Goal: Task Accomplishment & Management: Complete application form

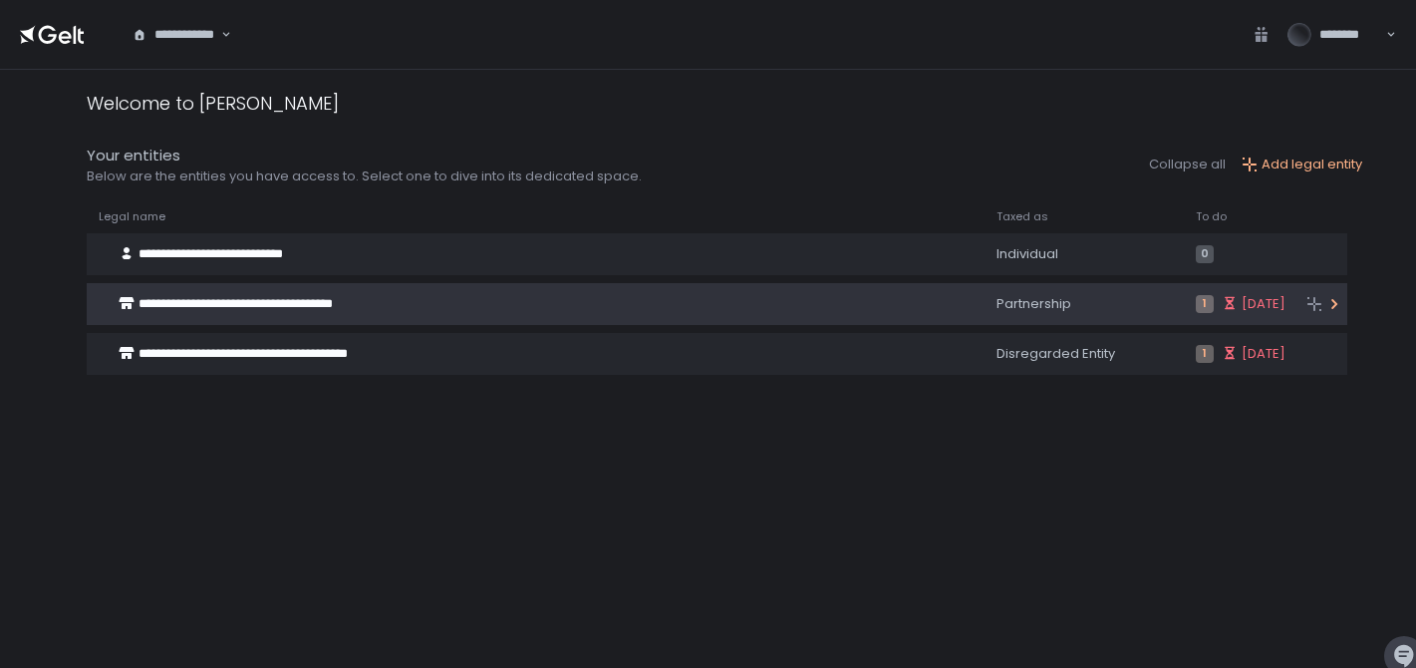
click at [630, 287] on div "**********" at bounding box center [505, 304] width 836 height 38
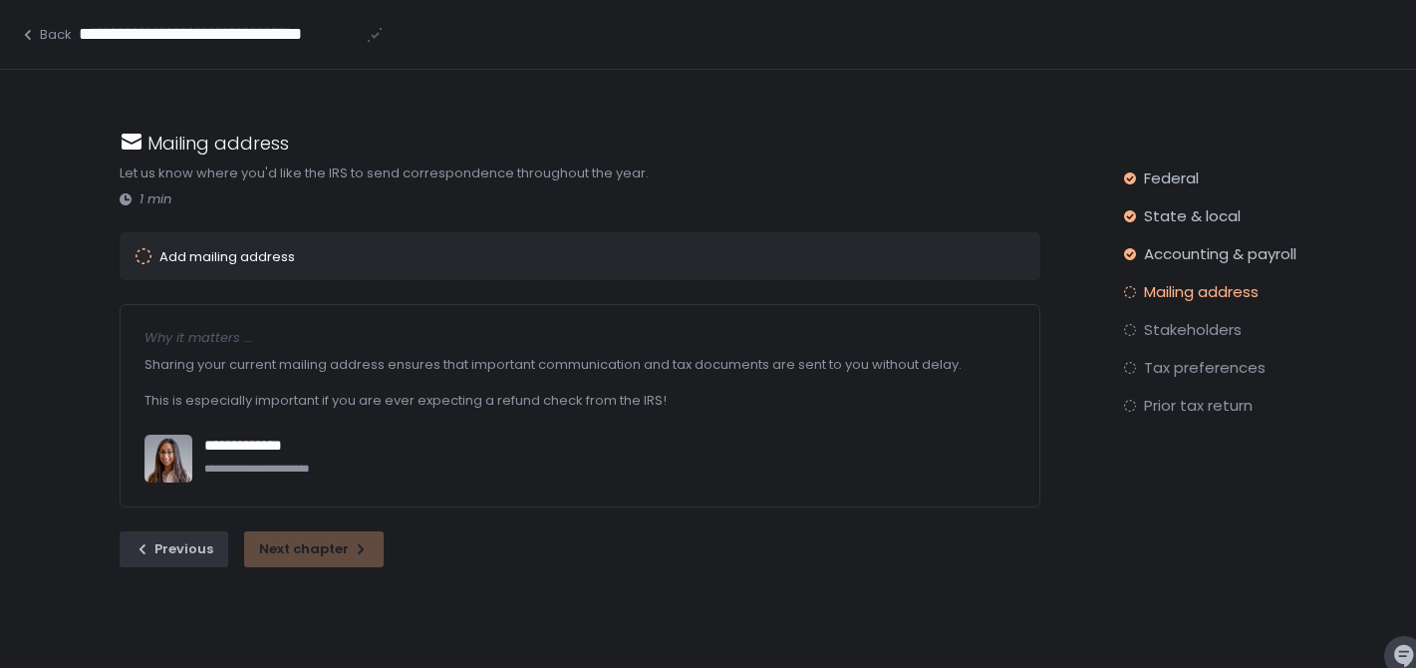
click at [504, 262] on div "Add mailing address" at bounding box center [552, 256] width 832 height 16
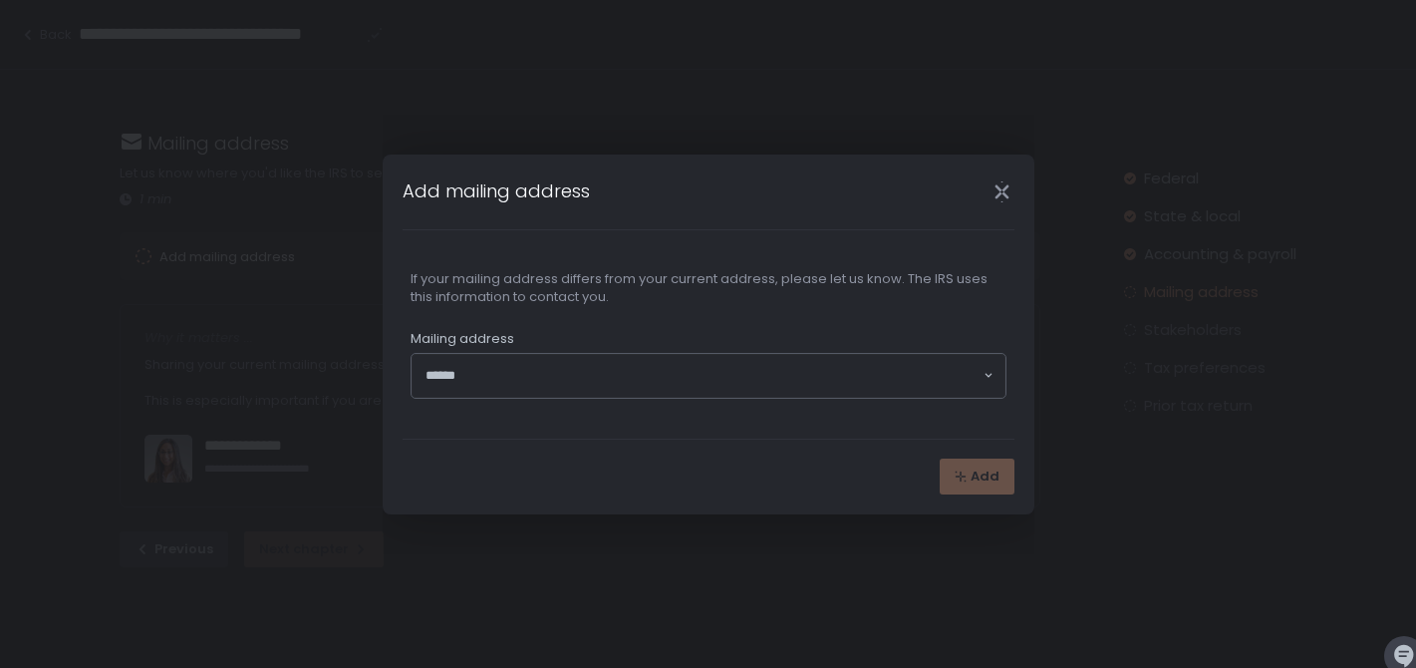
click at [587, 378] on input "Search for option" at bounding box center [704, 376] width 556 height 20
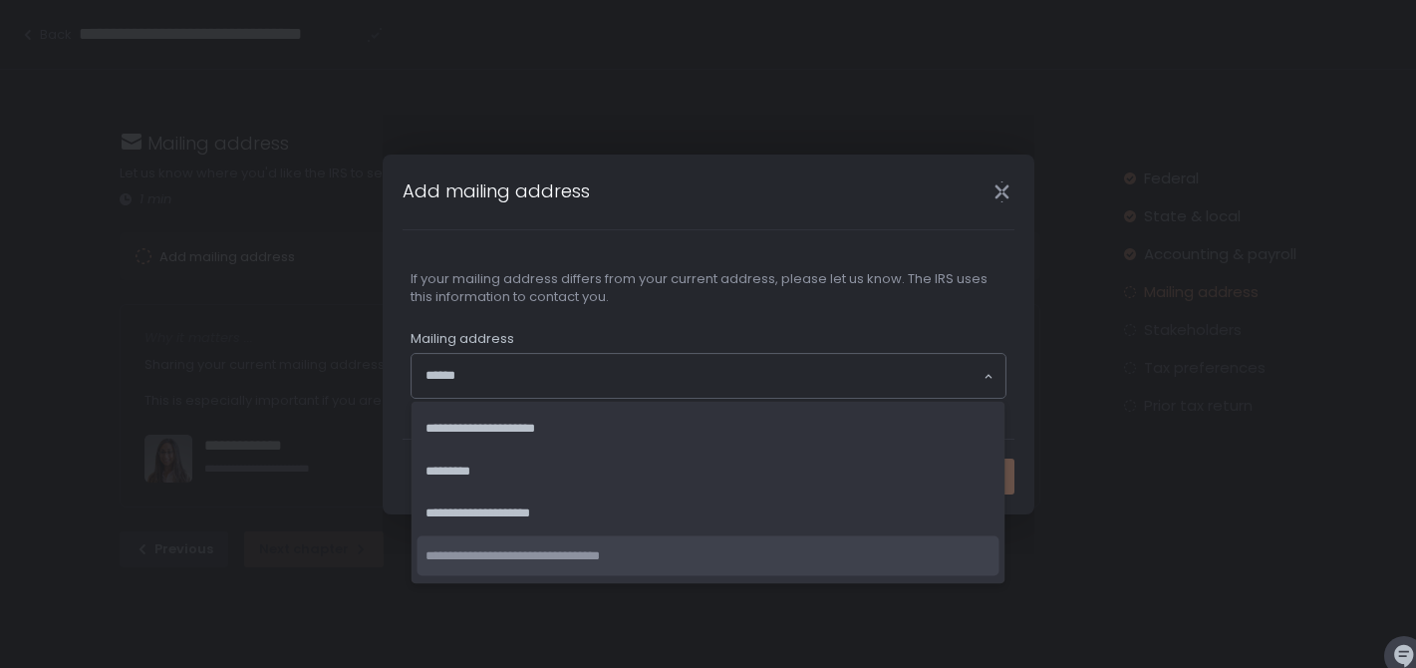
click at [621, 557] on li "**********" at bounding box center [709, 555] width 582 height 41
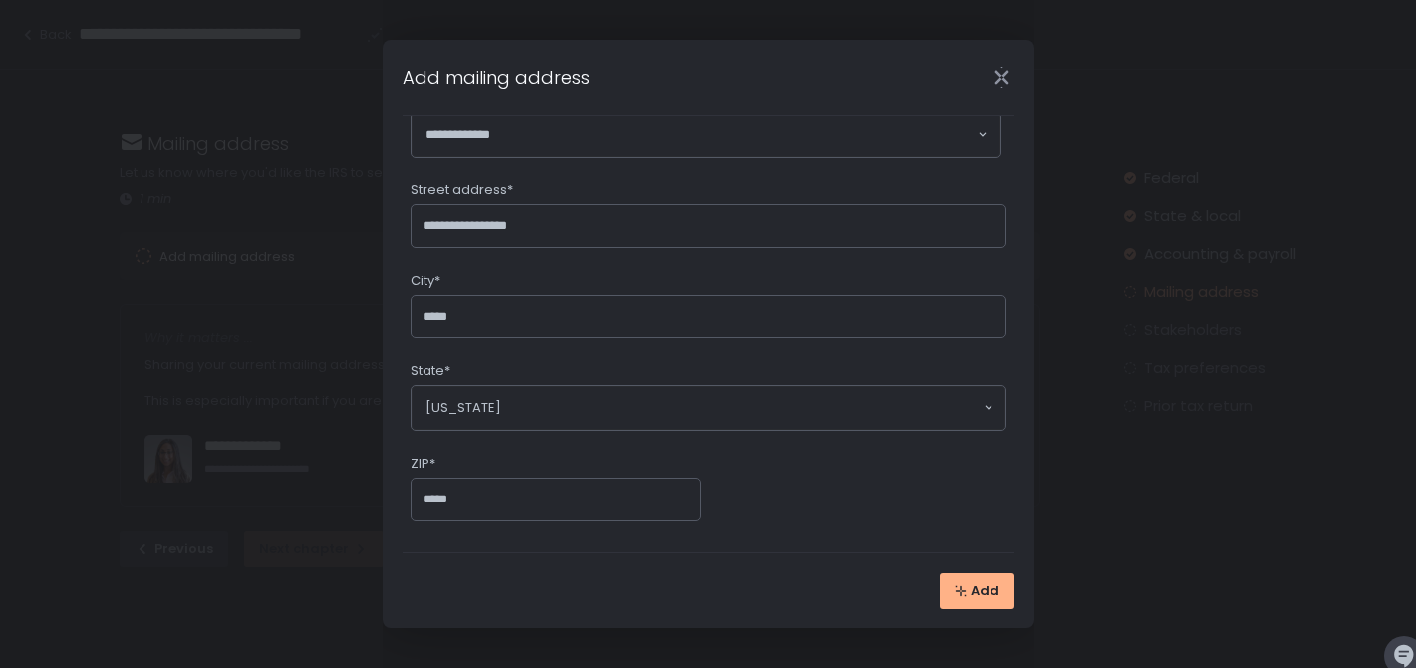
scroll to position [227, 0]
click at [964, 604] on button "Add" at bounding box center [977, 591] width 75 height 36
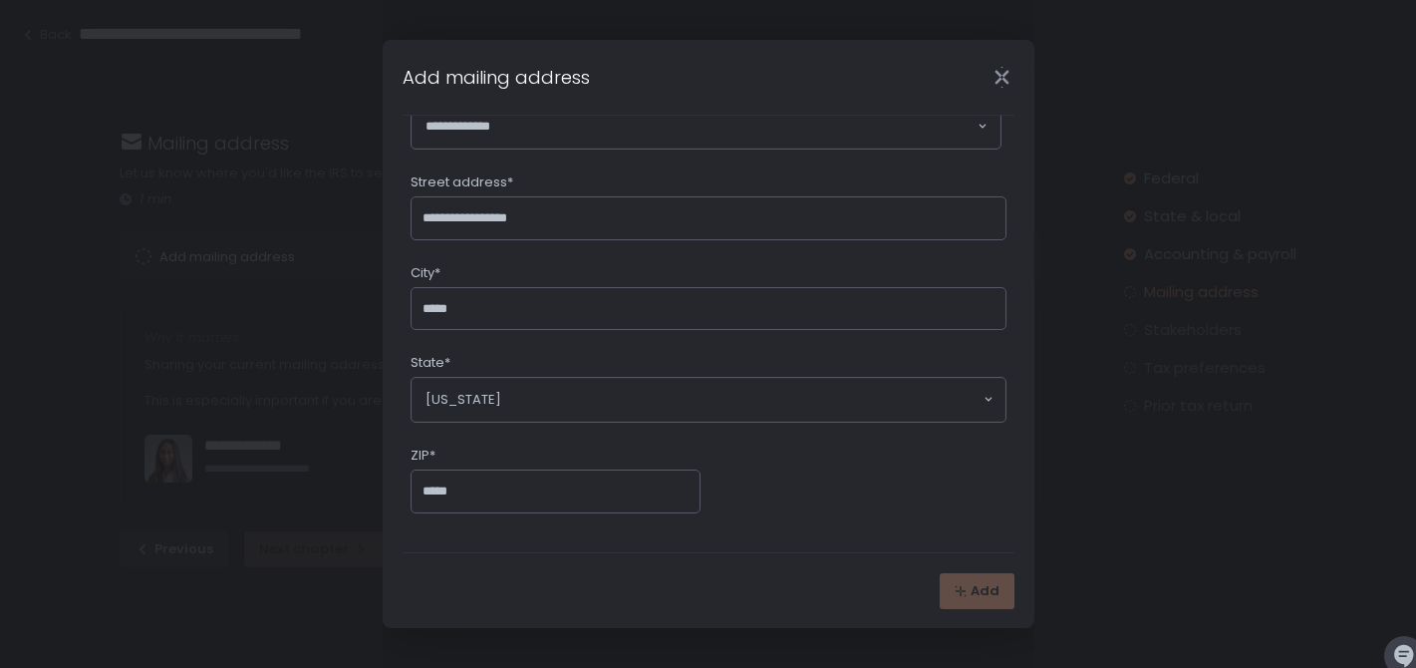
scroll to position [0, 0]
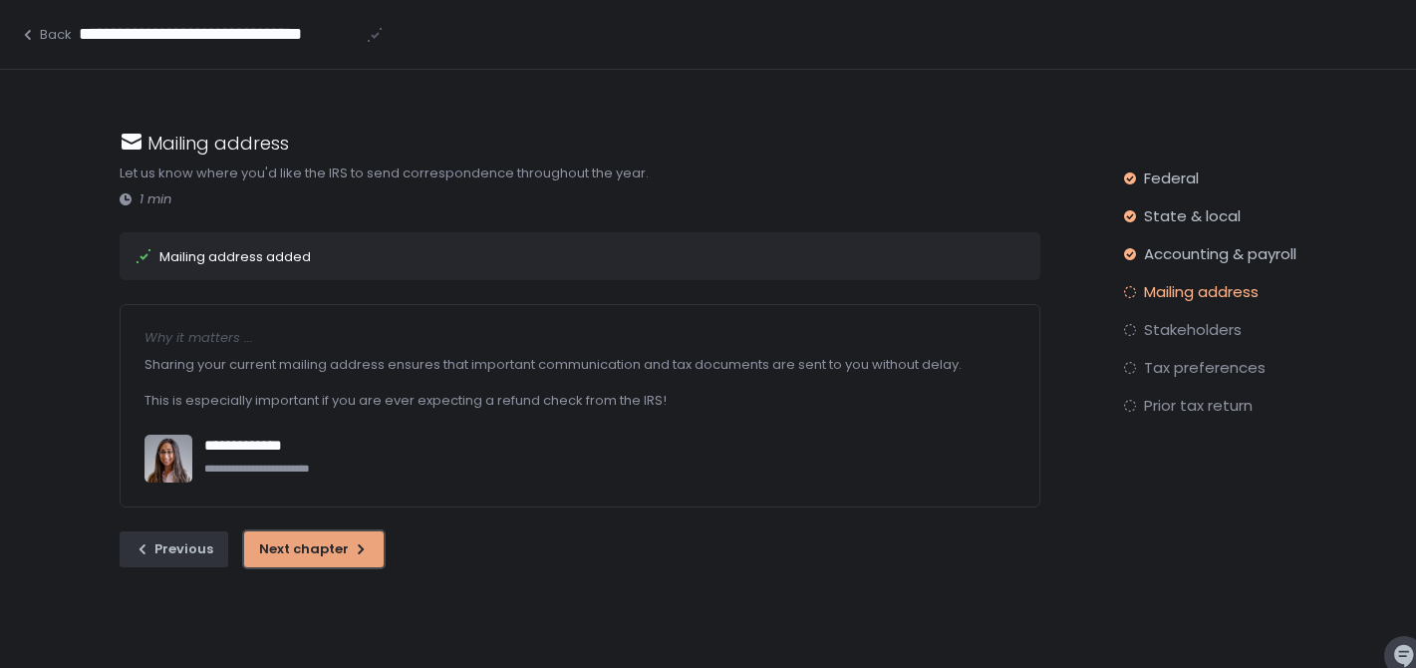
click at [341, 545] on div "Next chapter" at bounding box center [314, 549] width 110 height 18
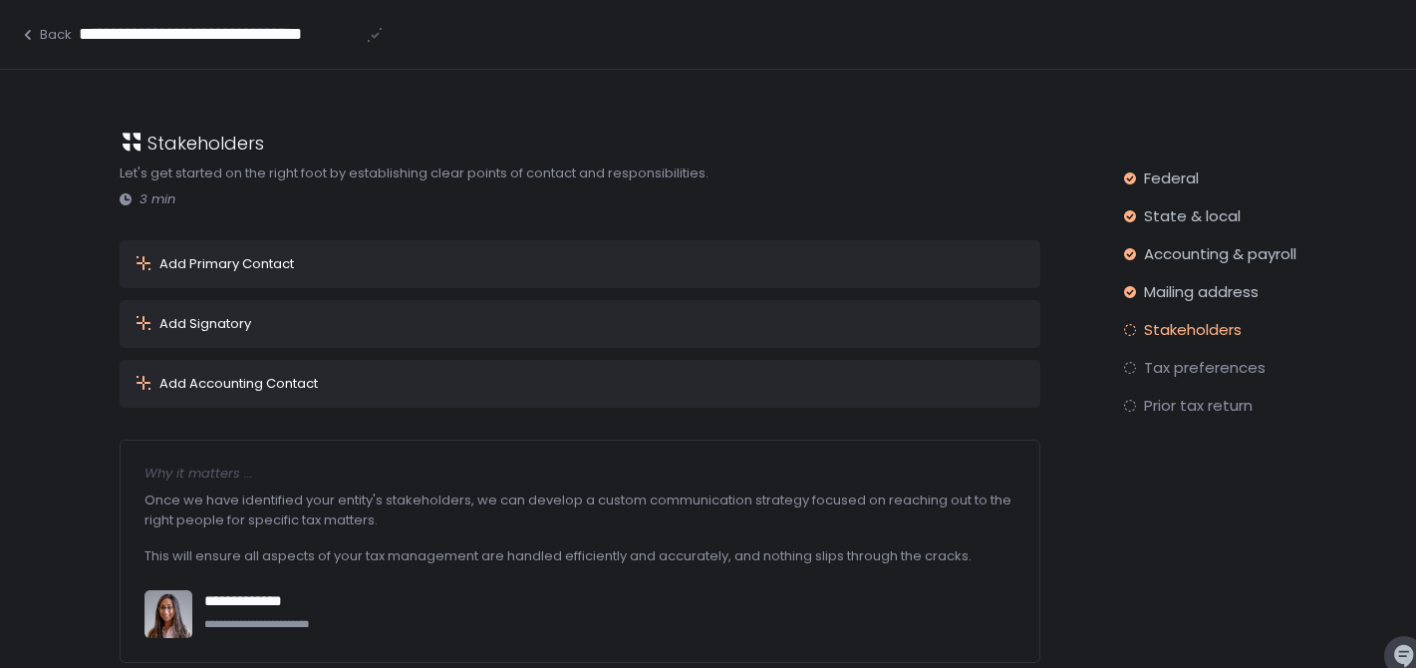
click at [283, 271] on div "Add Primary Contact" at bounding box center [226, 264] width 135 height 18
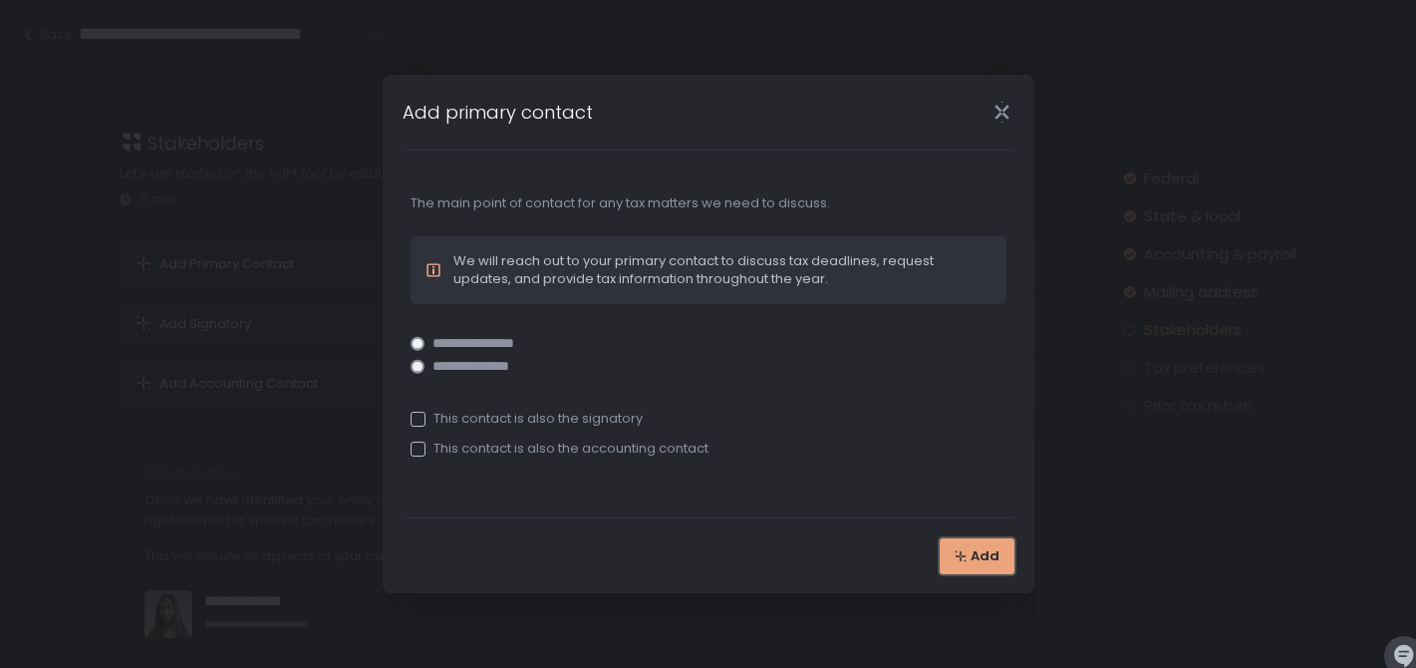
click at [970, 560] on div "Add" at bounding box center [977, 556] width 45 height 18
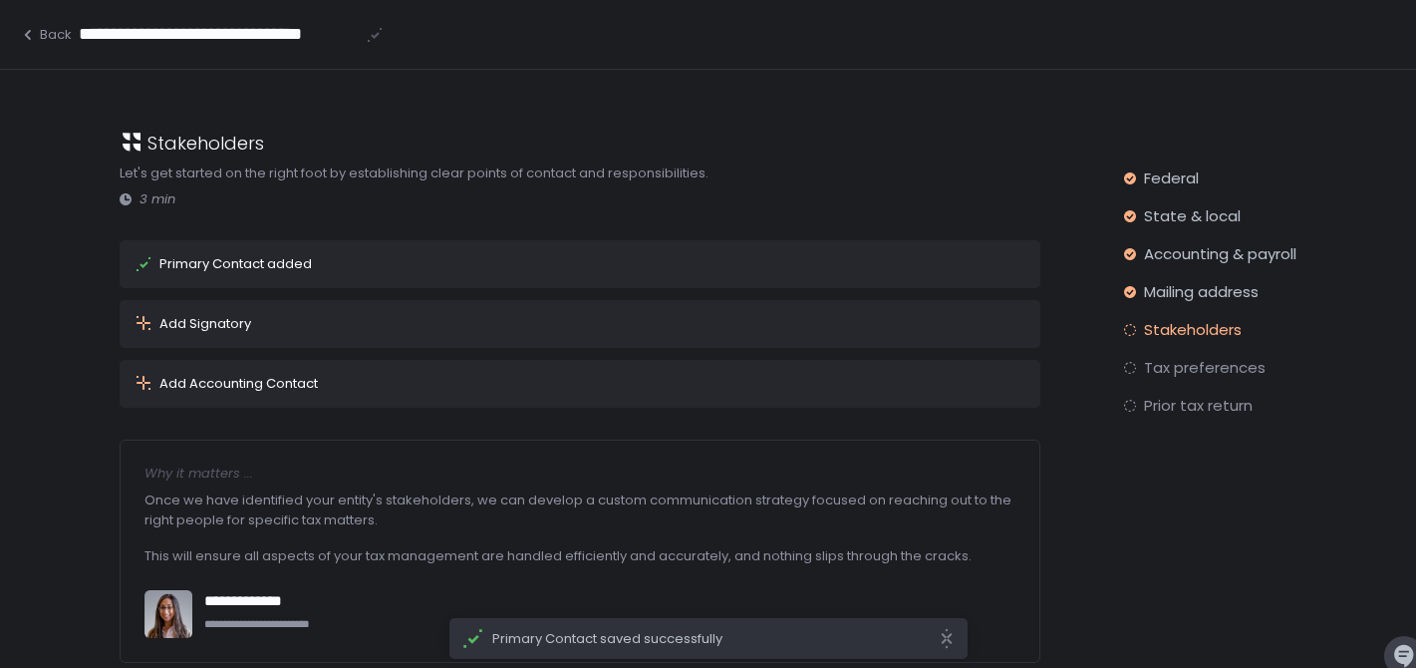
click at [350, 346] on div "Add Signatory" at bounding box center [580, 324] width 920 height 48
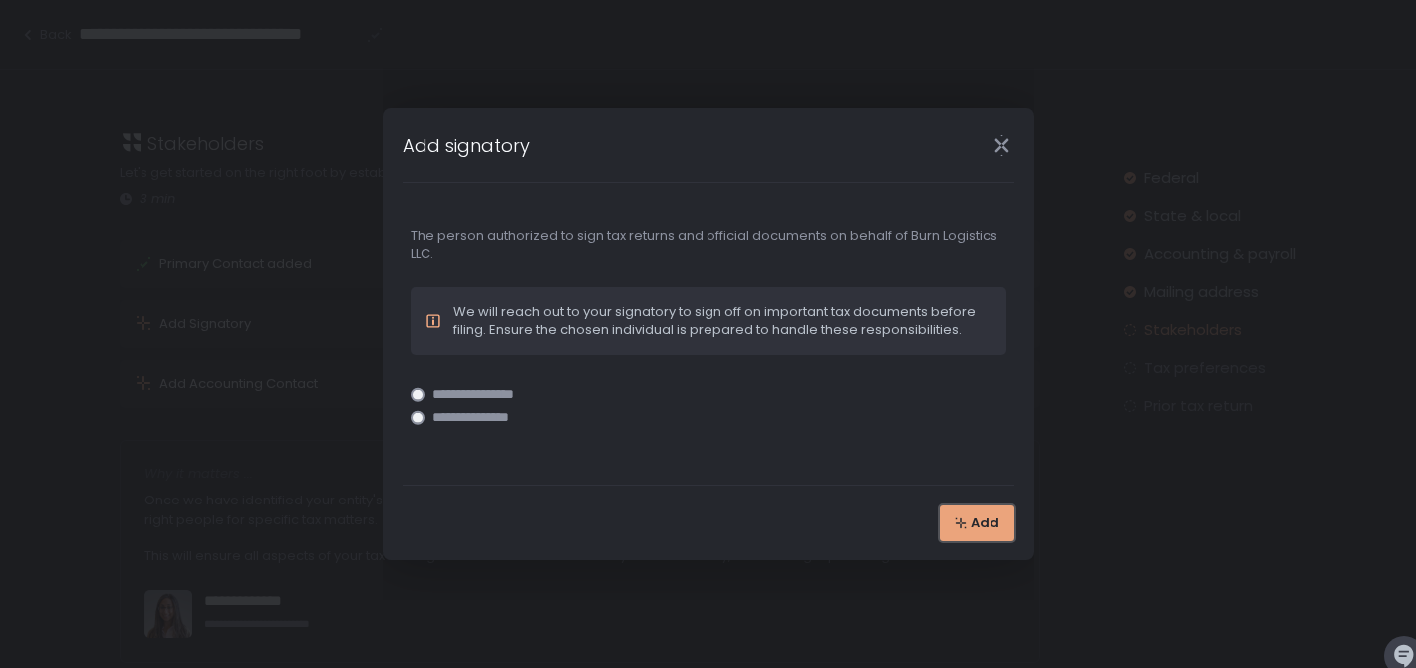
click at [986, 519] on span "Add" at bounding box center [985, 523] width 29 height 18
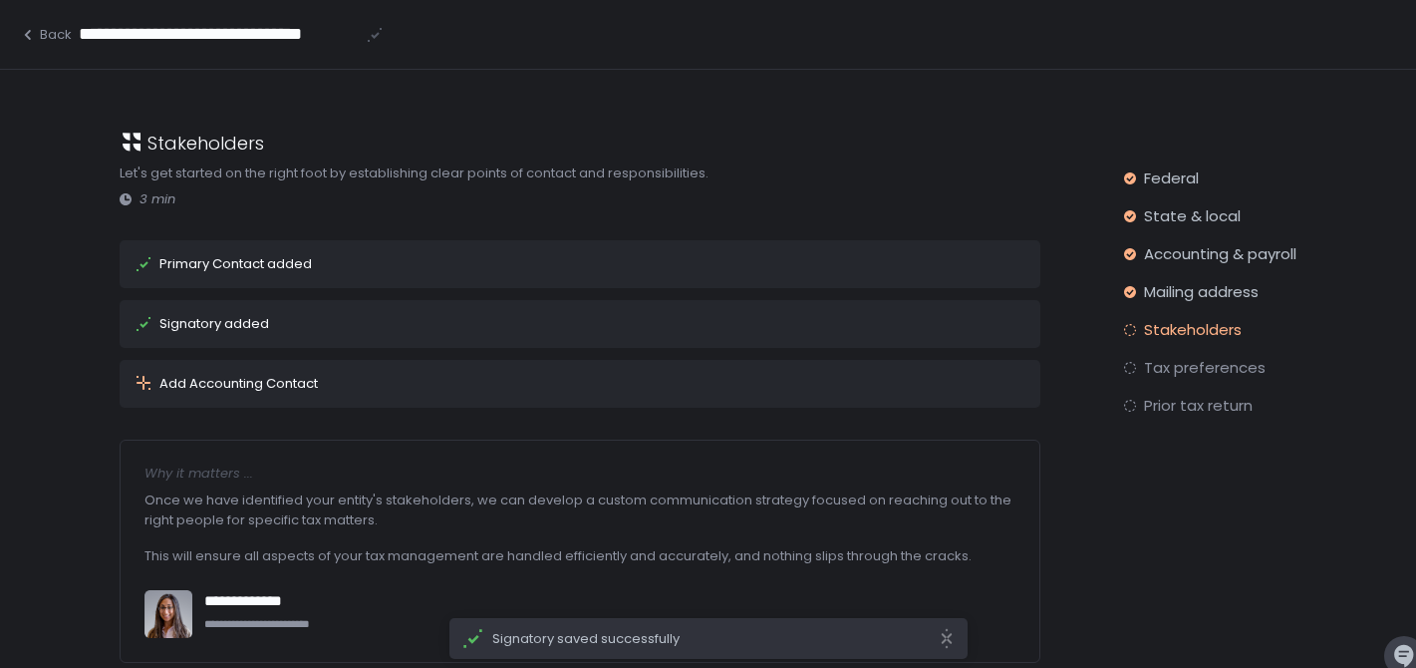
click at [470, 394] on div "Add Accounting Contact" at bounding box center [580, 384] width 920 height 48
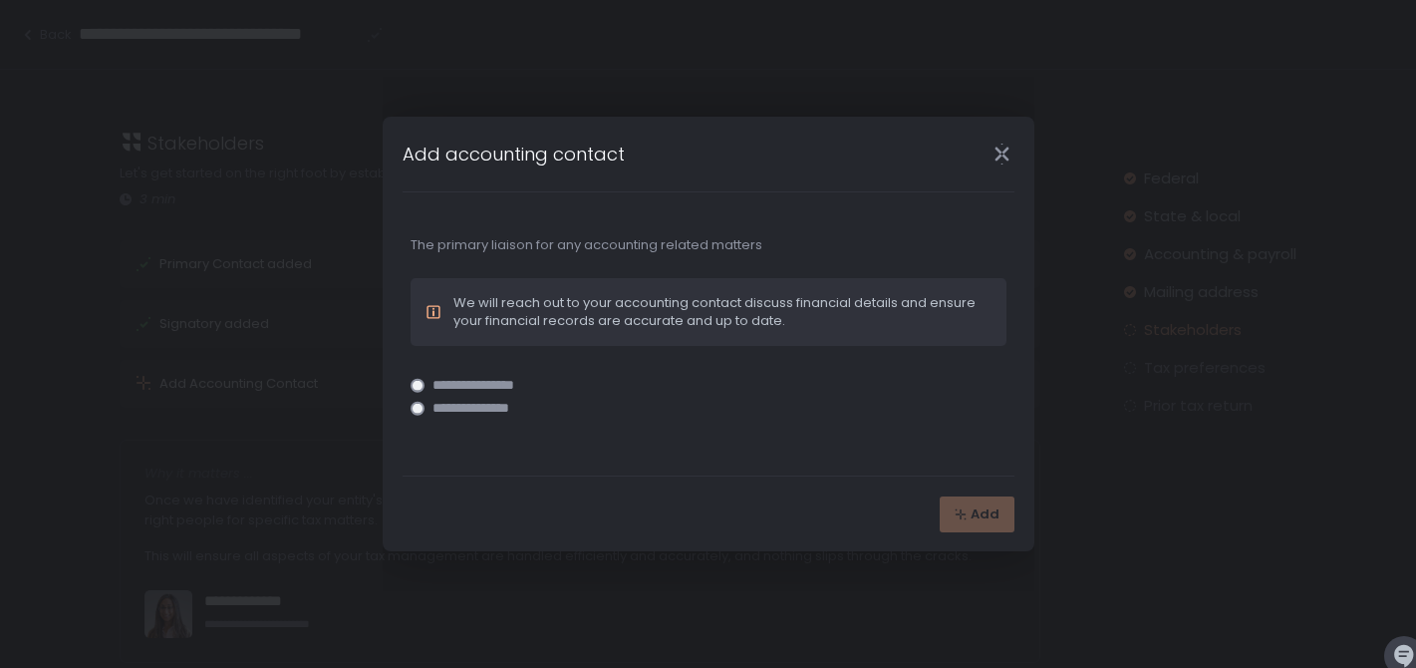
click at [470, 386] on span "**********" at bounding box center [496, 385] width 126 height 15
click at [978, 511] on span "Add" at bounding box center [985, 514] width 29 height 18
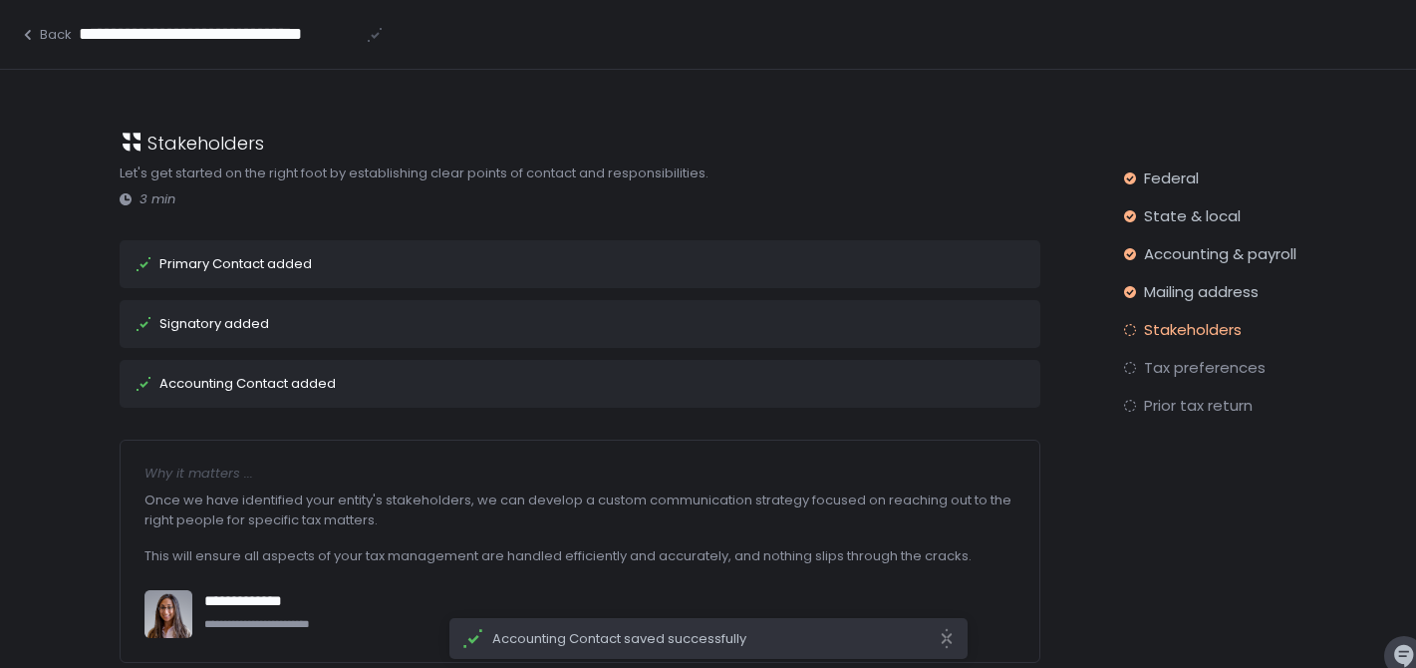
scroll to position [95, 0]
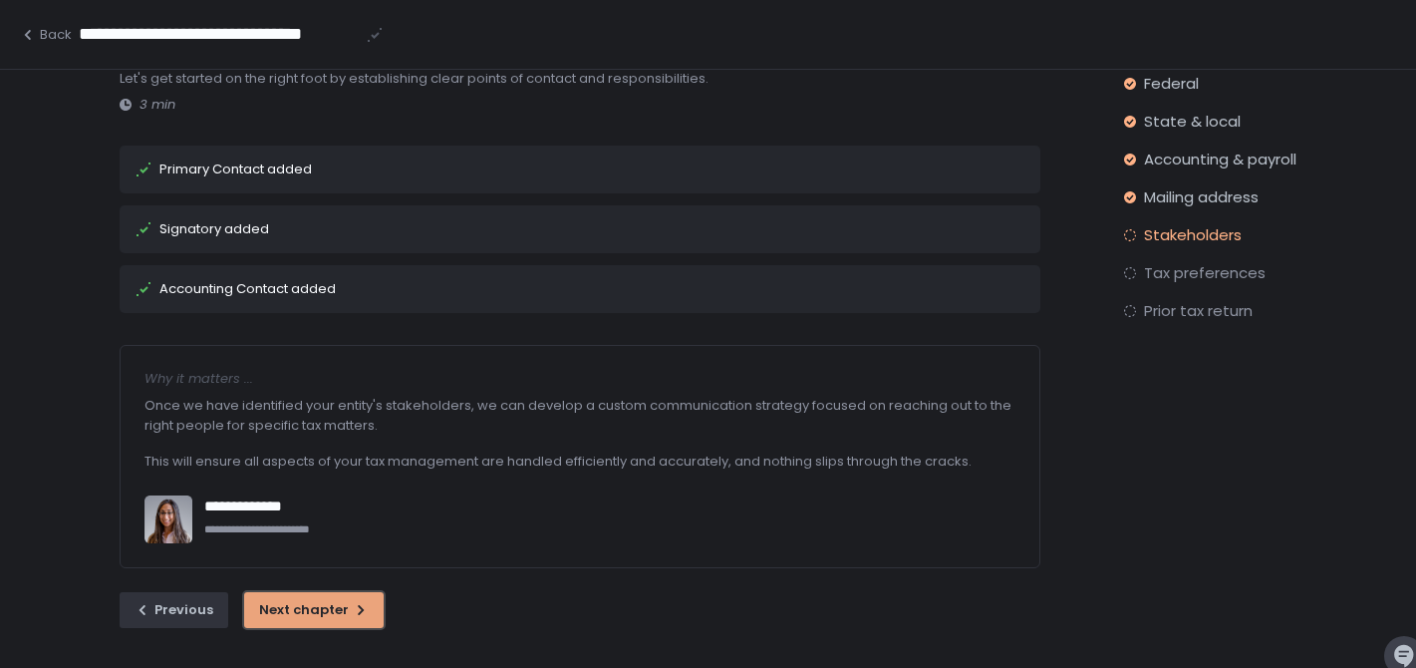
click at [315, 606] on div "Next chapter" at bounding box center [314, 610] width 110 height 18
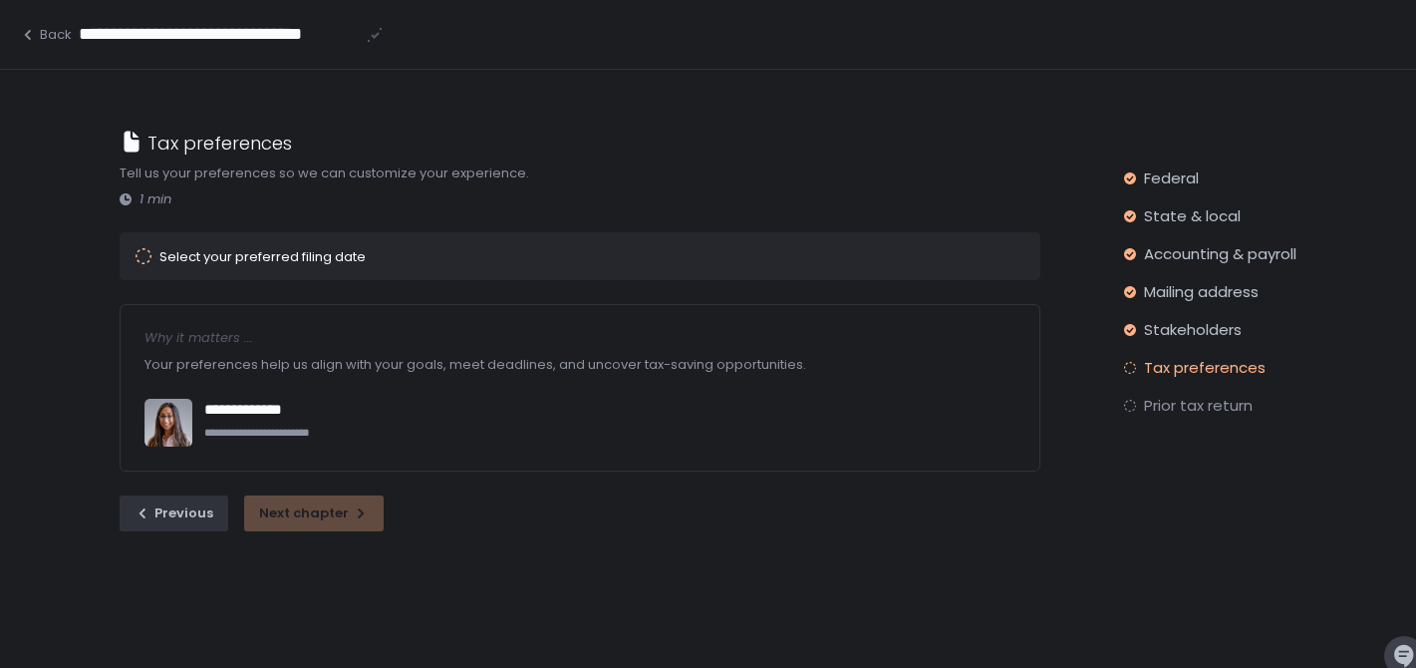
click at [340, 250] on div "Select your preferred filing date" at bounding box center [262, 256] width 206 height 13
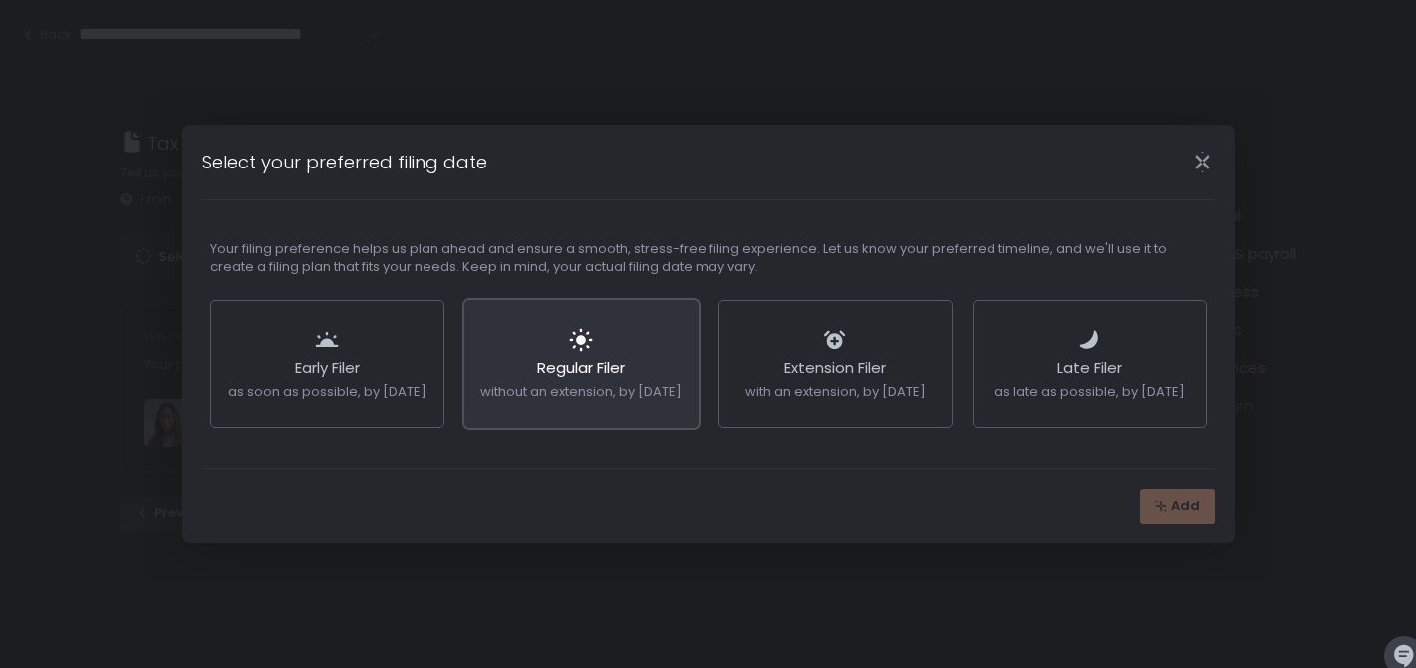
click at [617, 400] on span "without an extension, by [DATE]" at bounding box center [580, 391] width 201 height 19
click at [1184, 509] on span "Add" at bounding box center [1185, 506] width 29 height 18
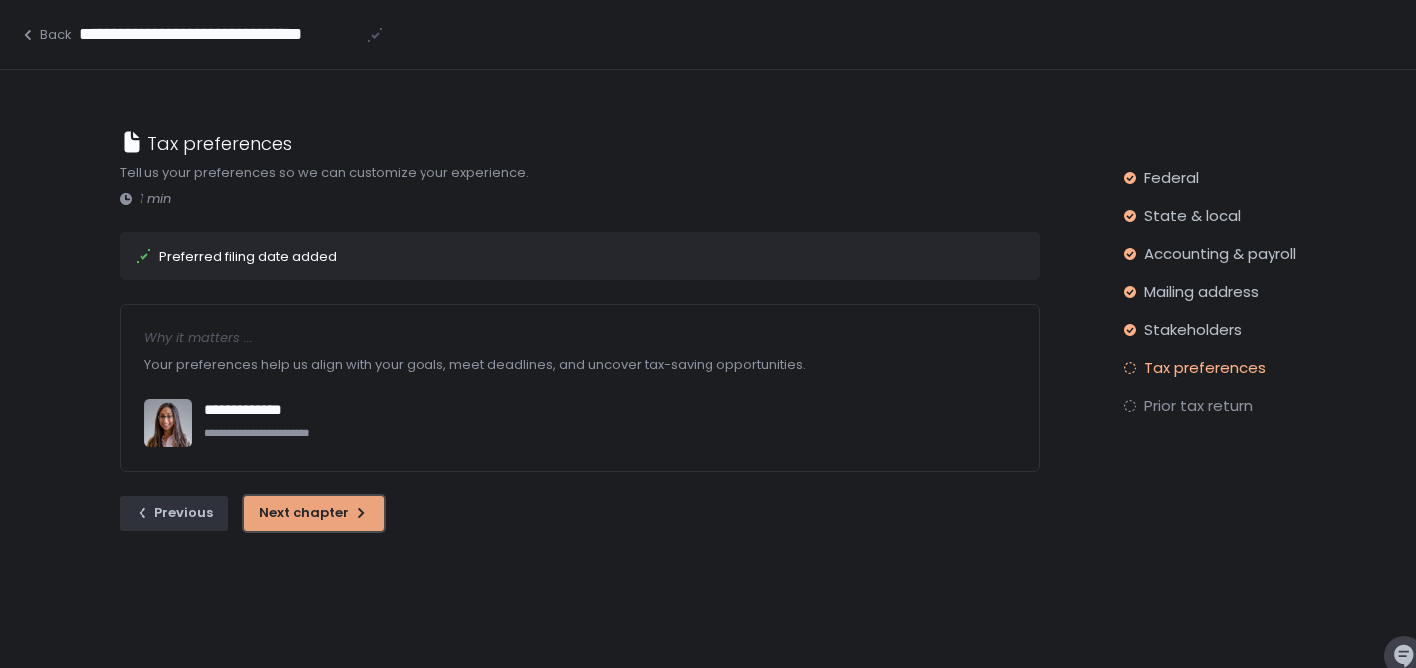
click at [339, 517] on div "Next chapter" at bounding box center [314, 513] width 110 height 18
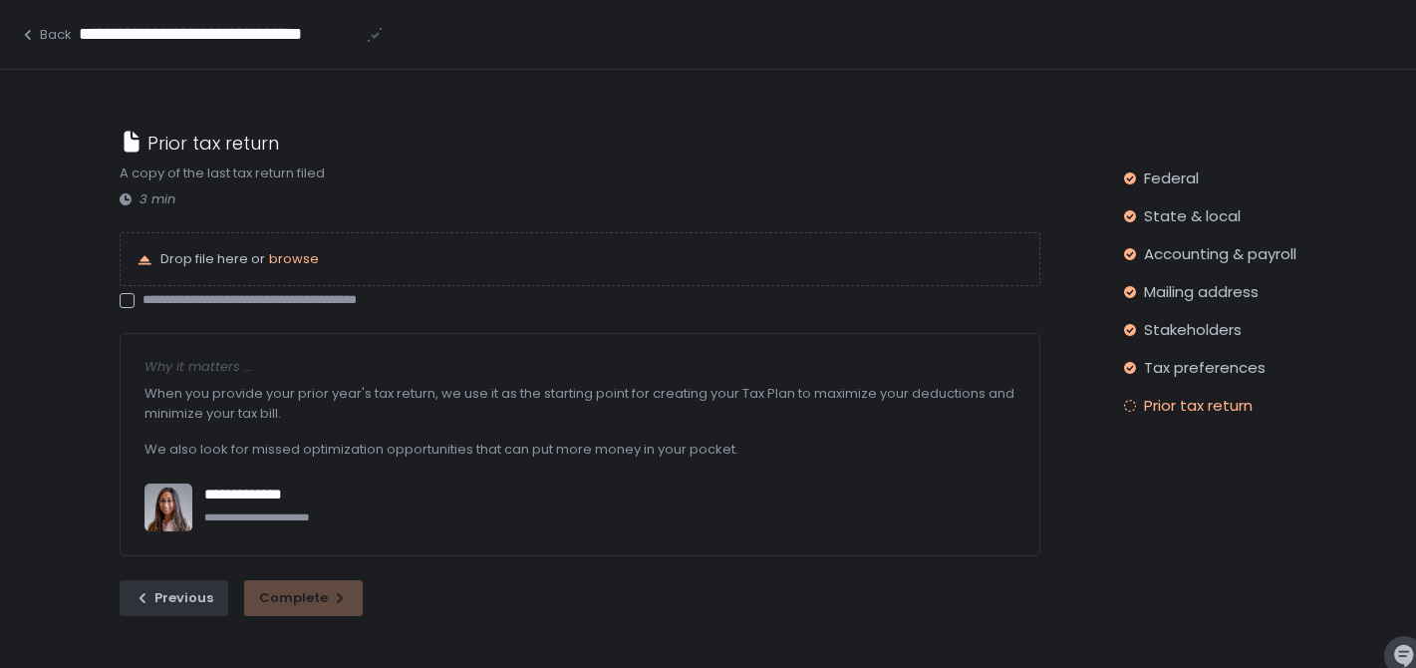
click at [127, 301] on div at bounding box center [127, 300] width 15 height 15
click at [332, 604] on icon "button" at bounding box center [340, 598] width 16 height 16
